Goal: Task Accomplishment & Management: Use online tool/utility

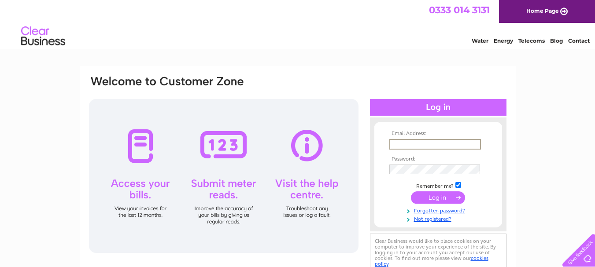
click at [424, 141] on input "text" at bounding box center [436, 144] width 92 height 11
click at [431, 143] on input "text" at bounding box center [436, 144] width 92 height 11
type input "IBRNU9@YAHOO.COM"
click at [434, 199] on input "submit" at bounding box center [438, 198] width 54 height 12
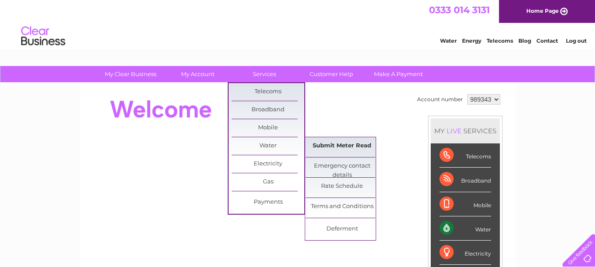
click at [322, 148] on link "Submit Meter Read" at bounding box center [342, 146] width 73 height 18
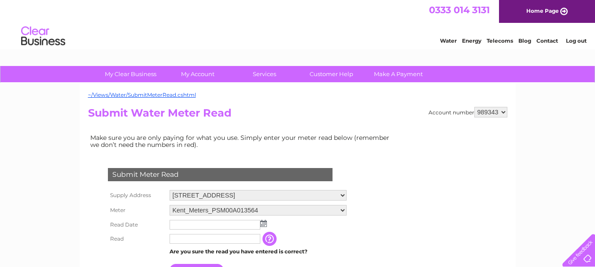
click at [264, 223] on img at bounding box center [263, 223] width 7 height 7
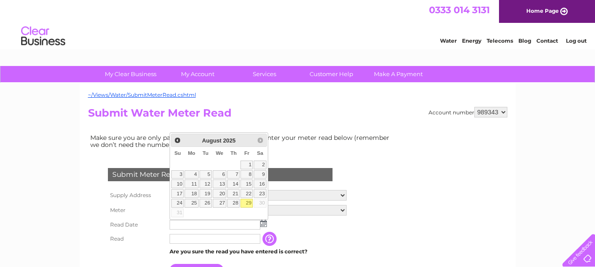
click at [247, 206] on link "29" at bounding box center [247, 203] width 12 height 9
type input "2025/08/29"
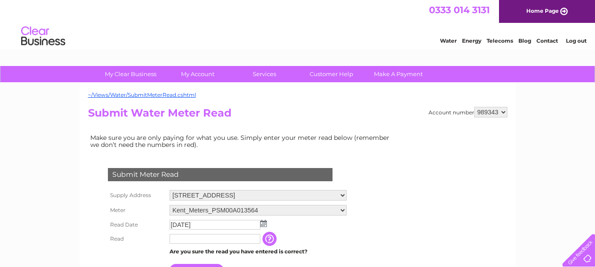
click at [225, 238] on input "text" at bounding box center [215, 239] width 91 height 10
type input "5920"
click at [329, 249] on td "Are you sure the read you have entered is correct?" at bounding box center [258, 251] width 182 height 11
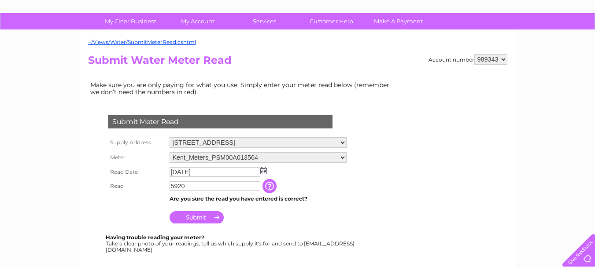
scroll to position [71, 0]
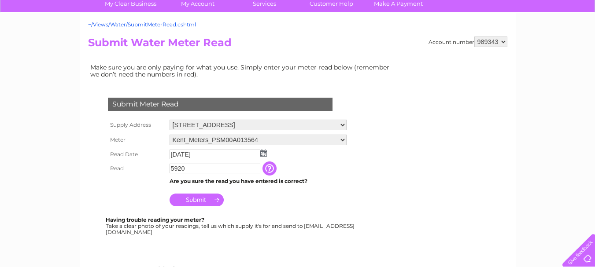
click at [202, 199] on input "Submit" at bounding box center [197, 200] width 54 height 12
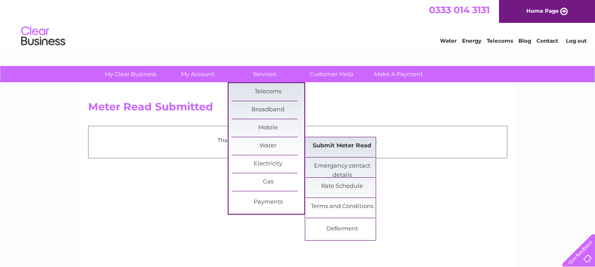
click at [317, 147] on link "Submit Meter Read" at bounding box center [342, 146] width 73 height 18
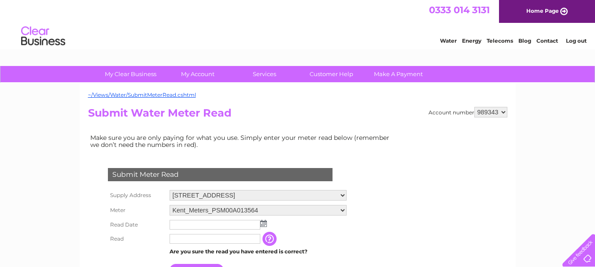
click at [264, 223] on img at bounding box center [263, 223] width 7 height 7
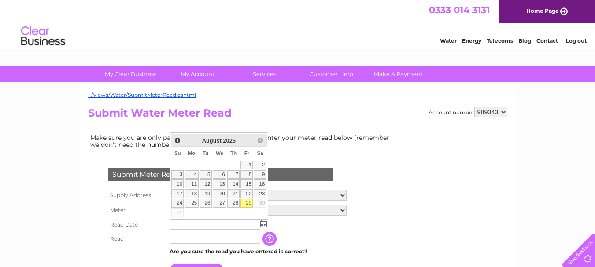
click at [250, 205] on link "29" at bounding box center [247, 203] width 12 height 9
type input "2025/08/29"
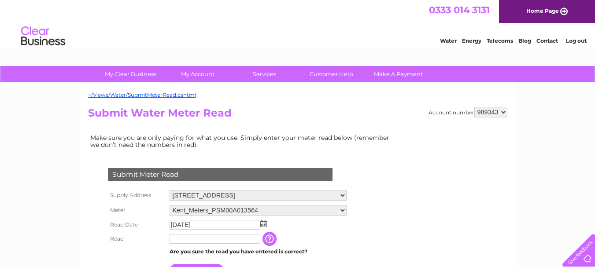
click at [223, 243] on input "text" at bounding box center [215, 239] width 91 height 10
type input "5920"
click at [330, 231] on td "2025/08/29" at bounding box center [258, 225] width 182 height 14
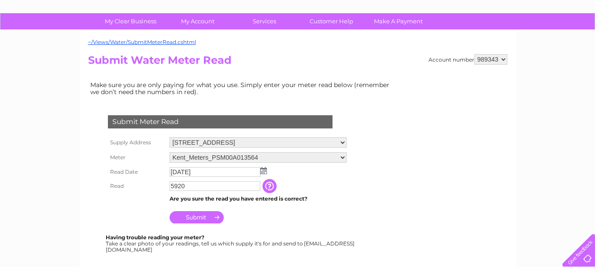
scroll to position [71, 0]
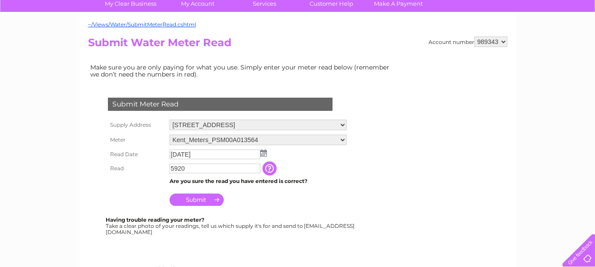
click at [201, 197] on input "Submit" at bounding box center [197, 200] width 54 height 12
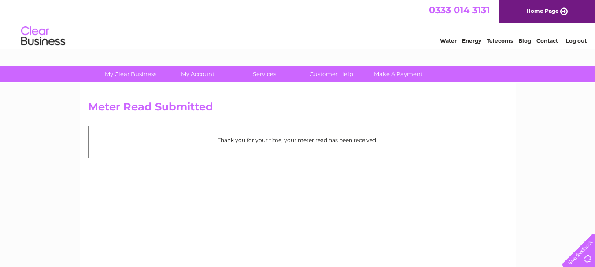
click at [576, 42] on link "Log out" at bounding box center [576, 40] width 21 height 7
